Goal: Entertainment & Leisure: Browse casually

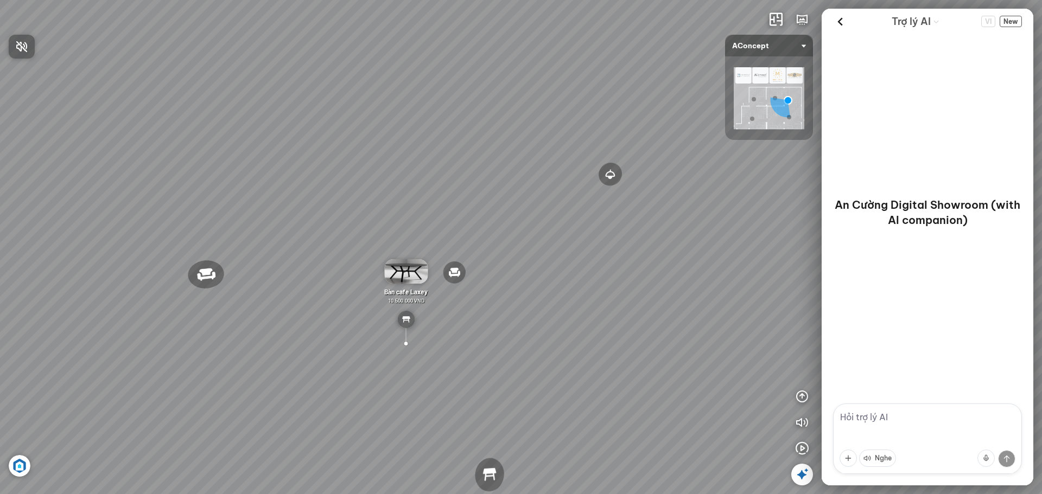
click at [833, 377] on div at bounding box center [521, 247] width 1042 height 494
click at [833, 377] on button at bounding box center [985, 458] width 17 height 17
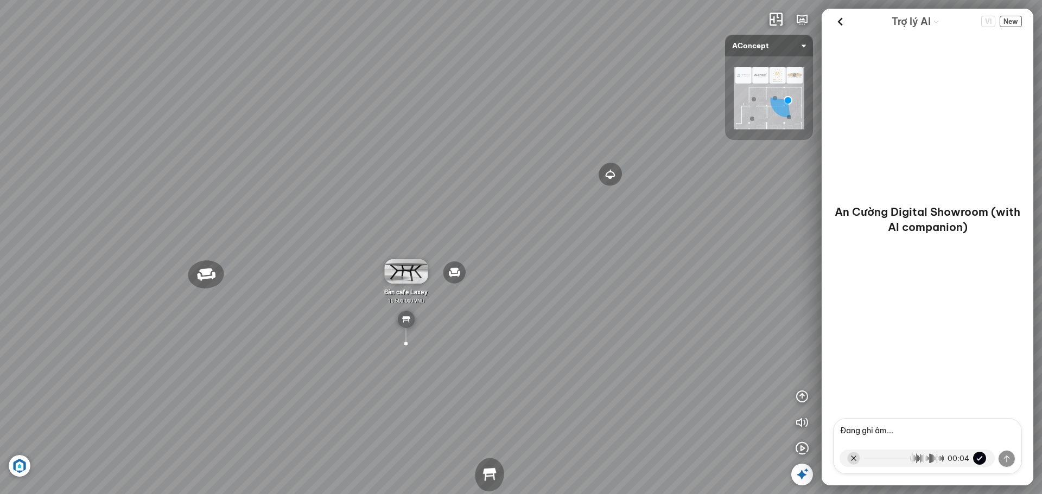
click at [833, 377] on button at bounding box center [979, 458] width 13 height 13
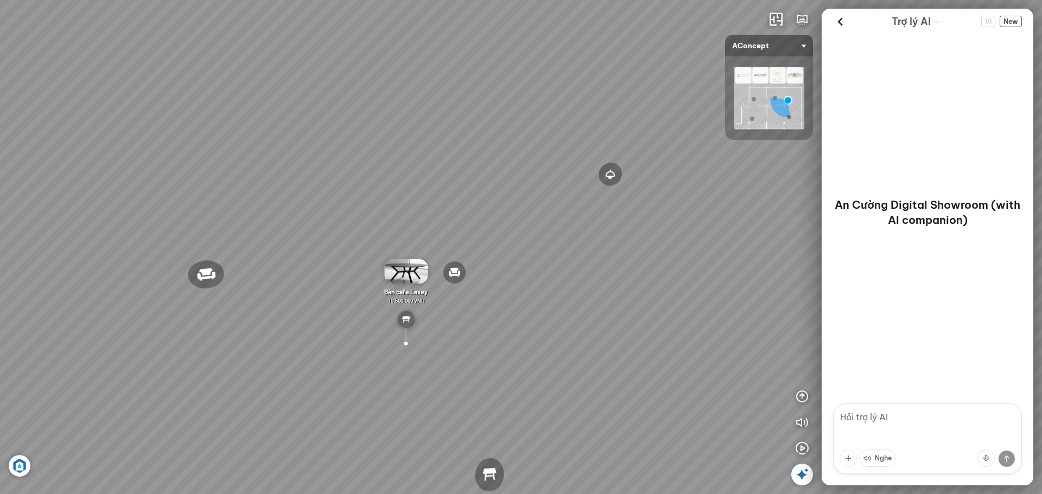
click at [833, 377] on textarea at bounding box center [927, 439] width 189 height 71
click at [833, 377] on button at bounding box center [985, 458] width 17 height 17
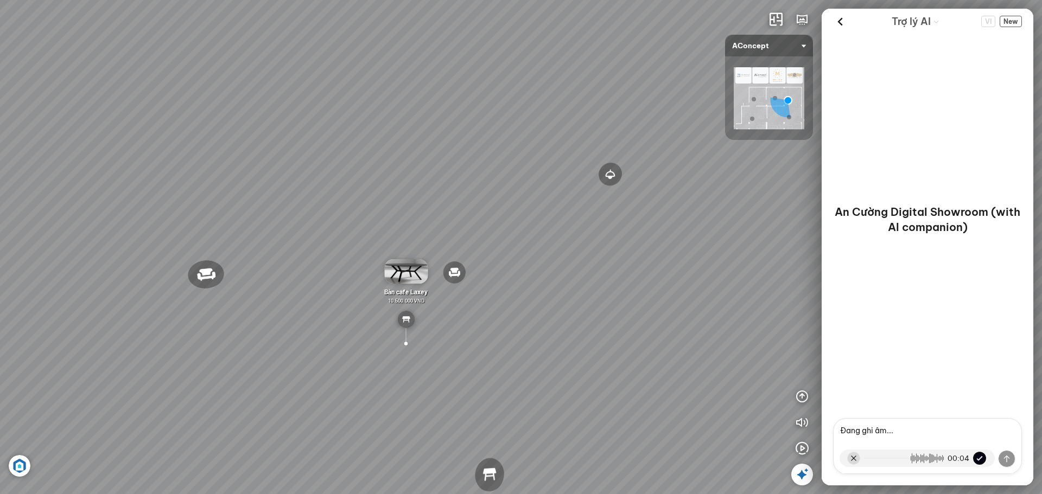
click at [833, 377] on button at bounding box center [979, 458] width 13 height 13
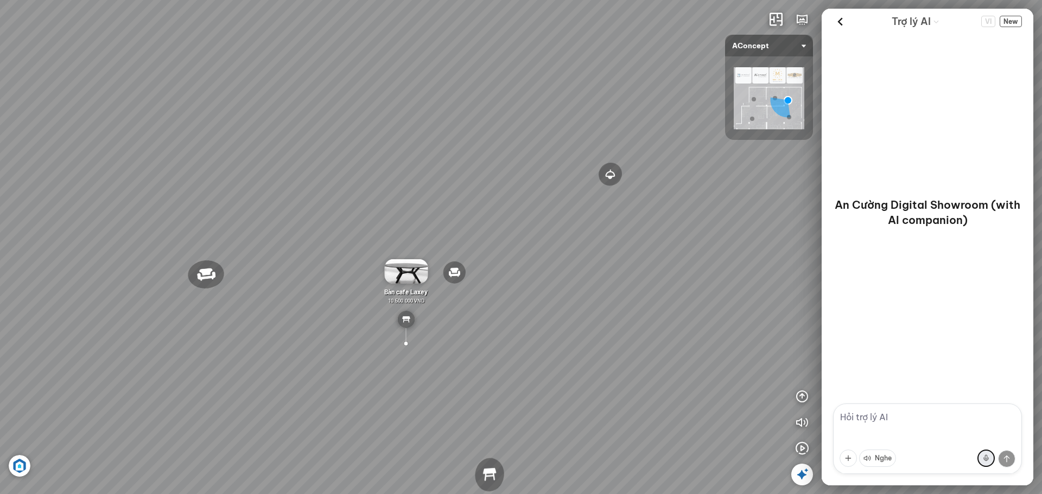
click at [833, 377] on button at bounding box center [985, 458] width 17 height 17
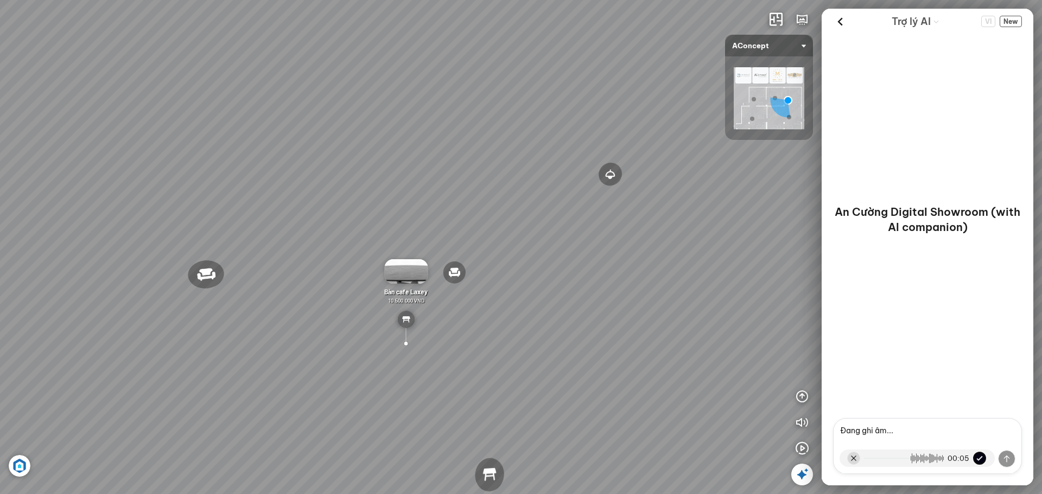
click at [833, 377] on button at bounding box center [979, 458] width 13 height 13
type textarea "Tỏi đen hãy tư vấn cho tôi một vài mẫu sofa hiện đại."
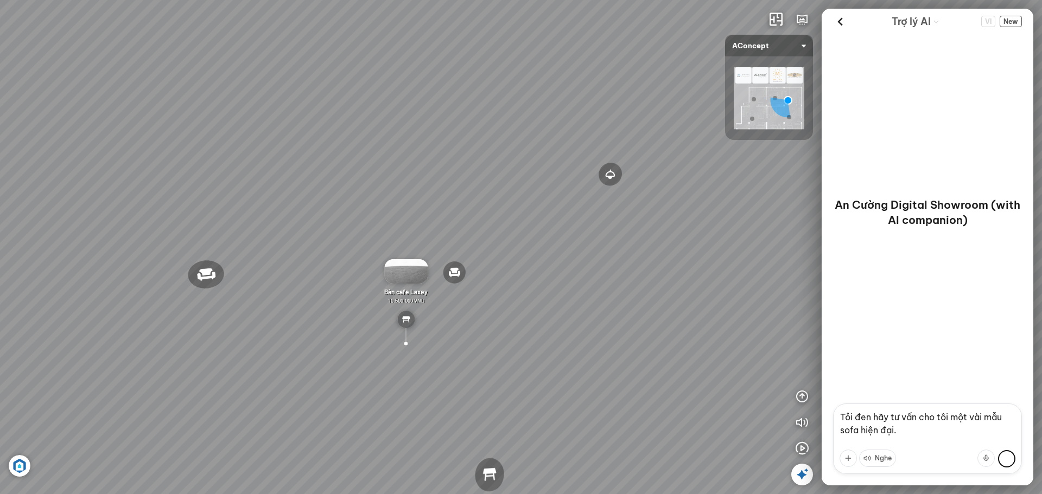
click at [833, 377] on button at bounding box center [1006, 458] width 17 height 17
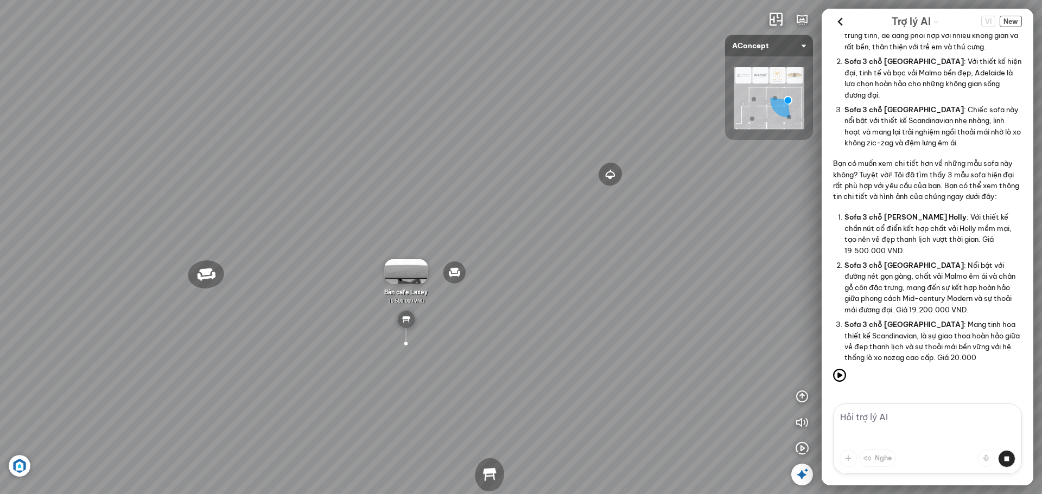
scroll to position [331, 0]
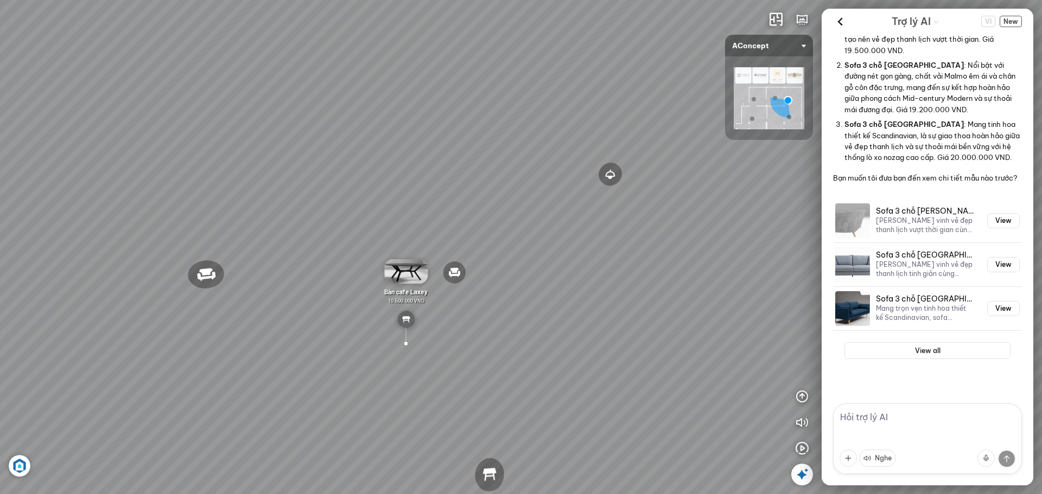
click at [362, 247] on div "Ghế thư [PERSON_NAME] Ghế làm việc Winslow Bàn ăn Laxey Gối Tựa Lưng Họa Tiết H…" at bounding box center [521, 247] width 1042 height 494
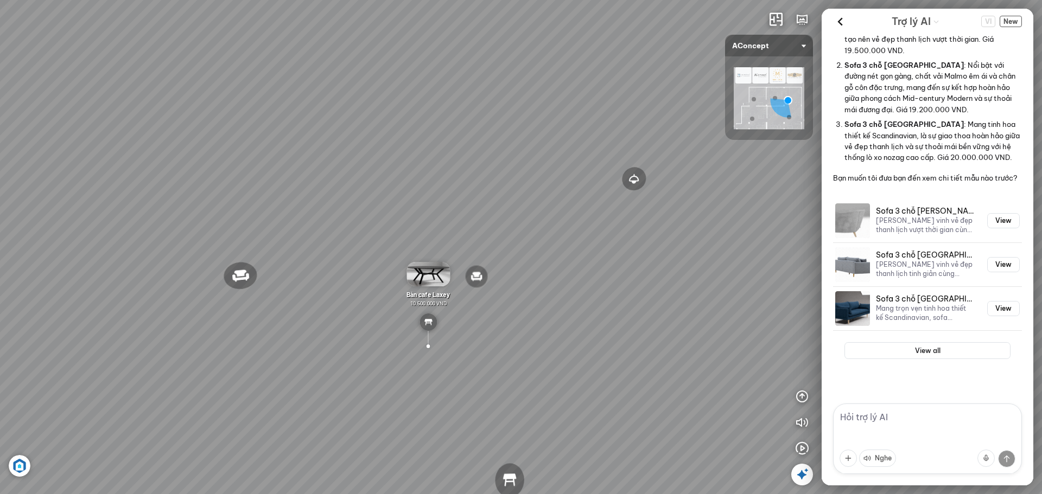
click at [369, 245] on div "Ghế thư [PERSON_NAME] Ghế làm việc Winslow Bàn ăn Laxey Gối Tựa Lưng Họa Tiết H…" at bounding box center [521, 247] width 1042 height 494
click at [833, 222] on button "View" at bounding box center [1003, 220] width 33 height 15
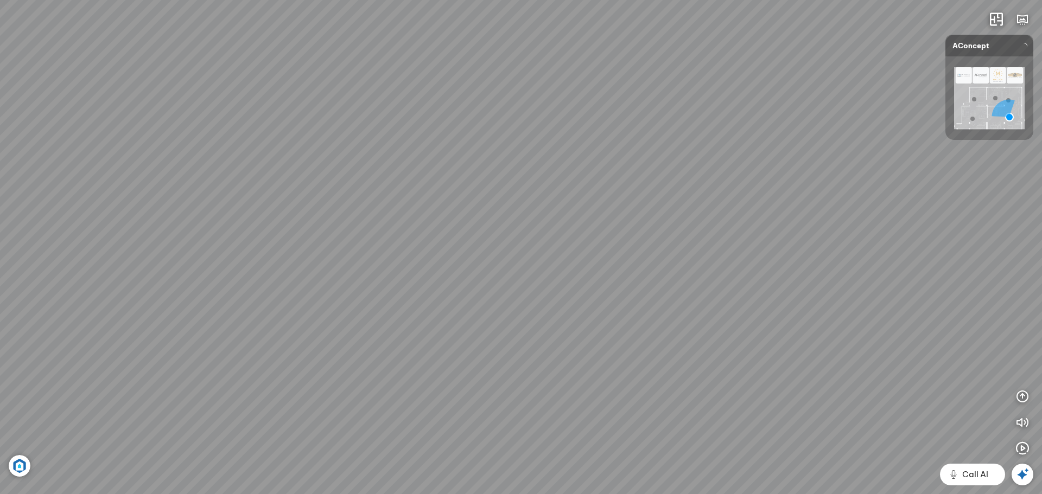
scroll to position [7910, 0]
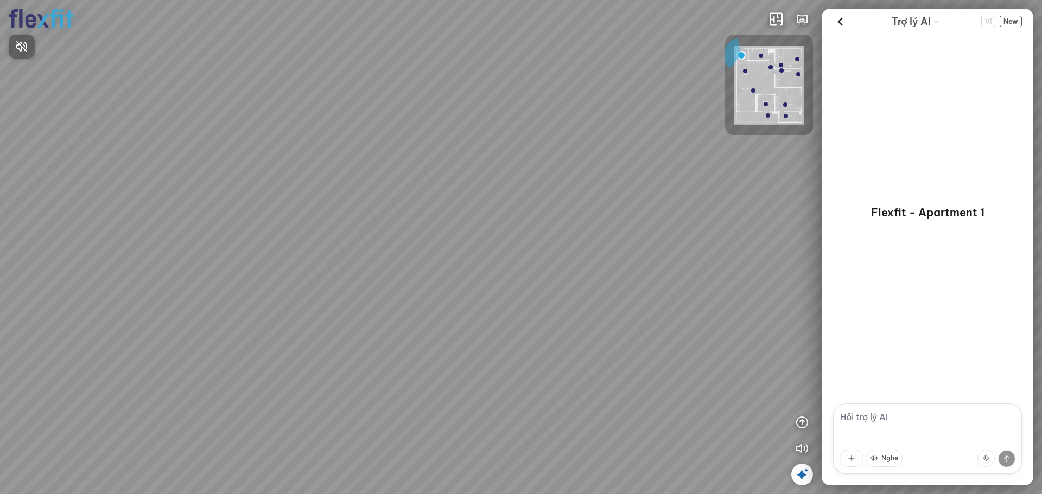
click at [23, 46] on icon "button" at bounding box center [21, 46] width 13 height 13
click at [984, 456] on button at bounding box center [985, 458] width 17 height 17
click at [980, 456] on button at bounding box center [979, 458] width 13 height 13
click at [881, 458] on button "Nghe" at bounding box center [883, 458] width 37 height 17
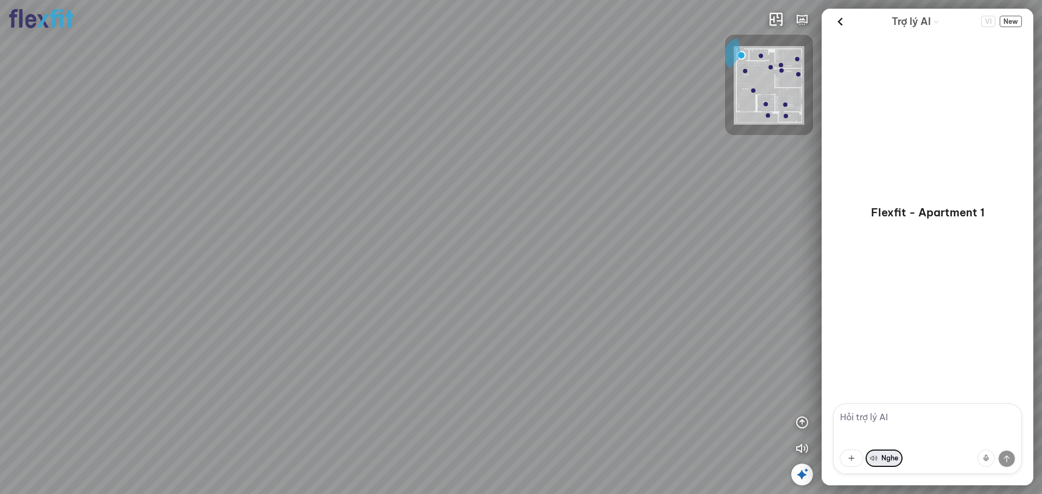
click at [877, 463] on button "Nghe" at bounding box center [883, 458] width 37 height 17
